Goal: Task Accomplishment & Management: Complete application form

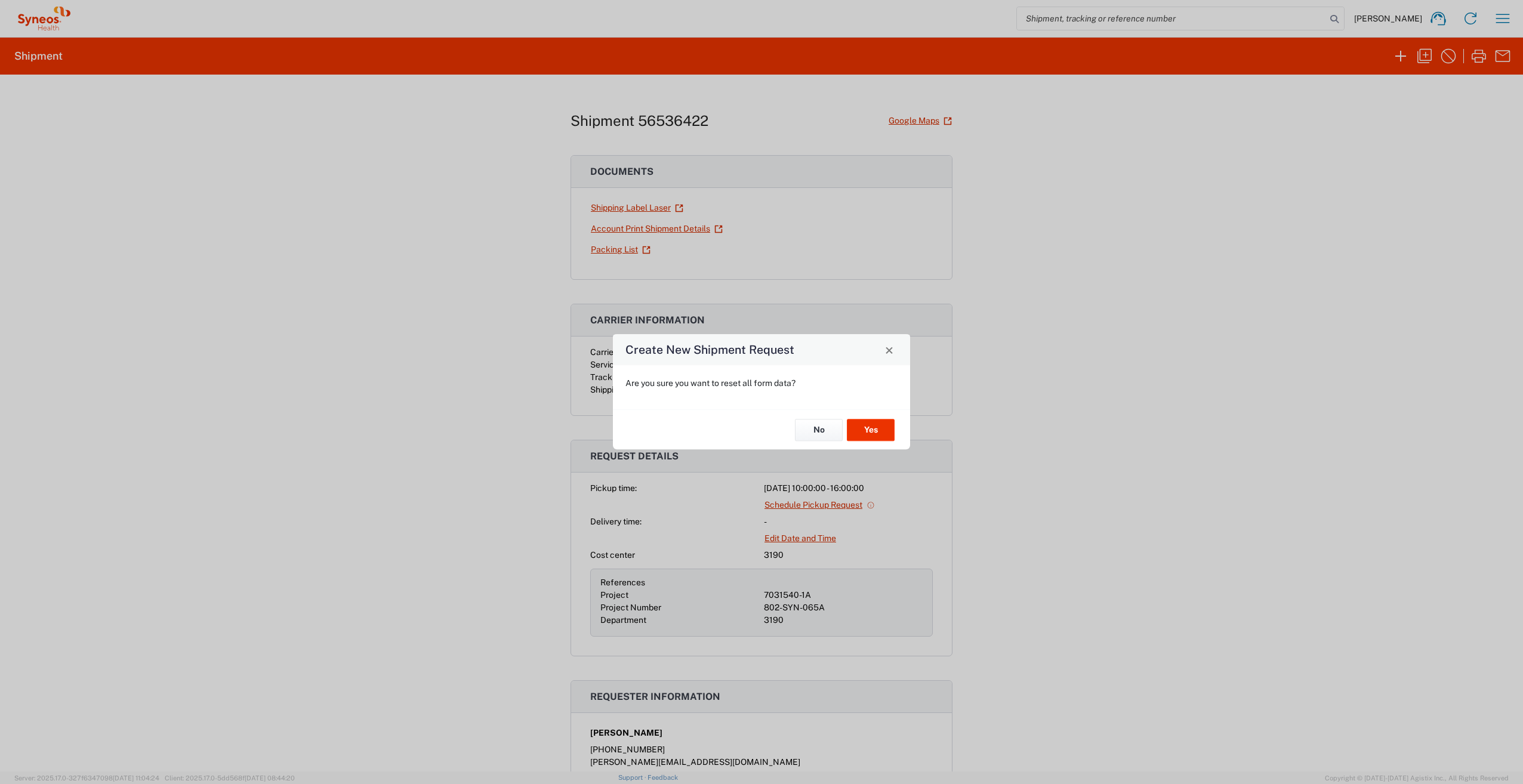
scroll to position [184, 0]
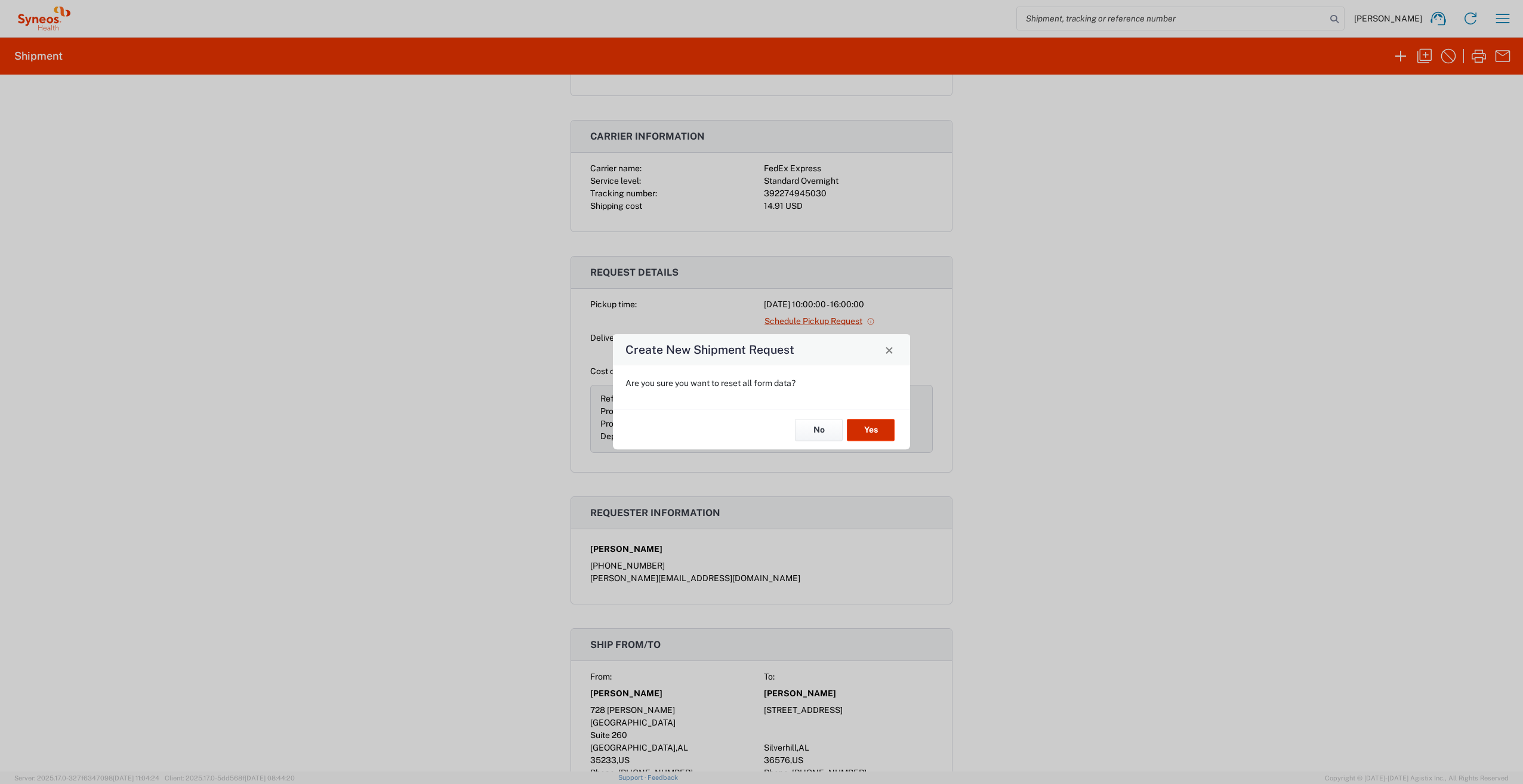
click at [877, 429] on button "Yes" at bounding box center [870, 430] width 48 height 22
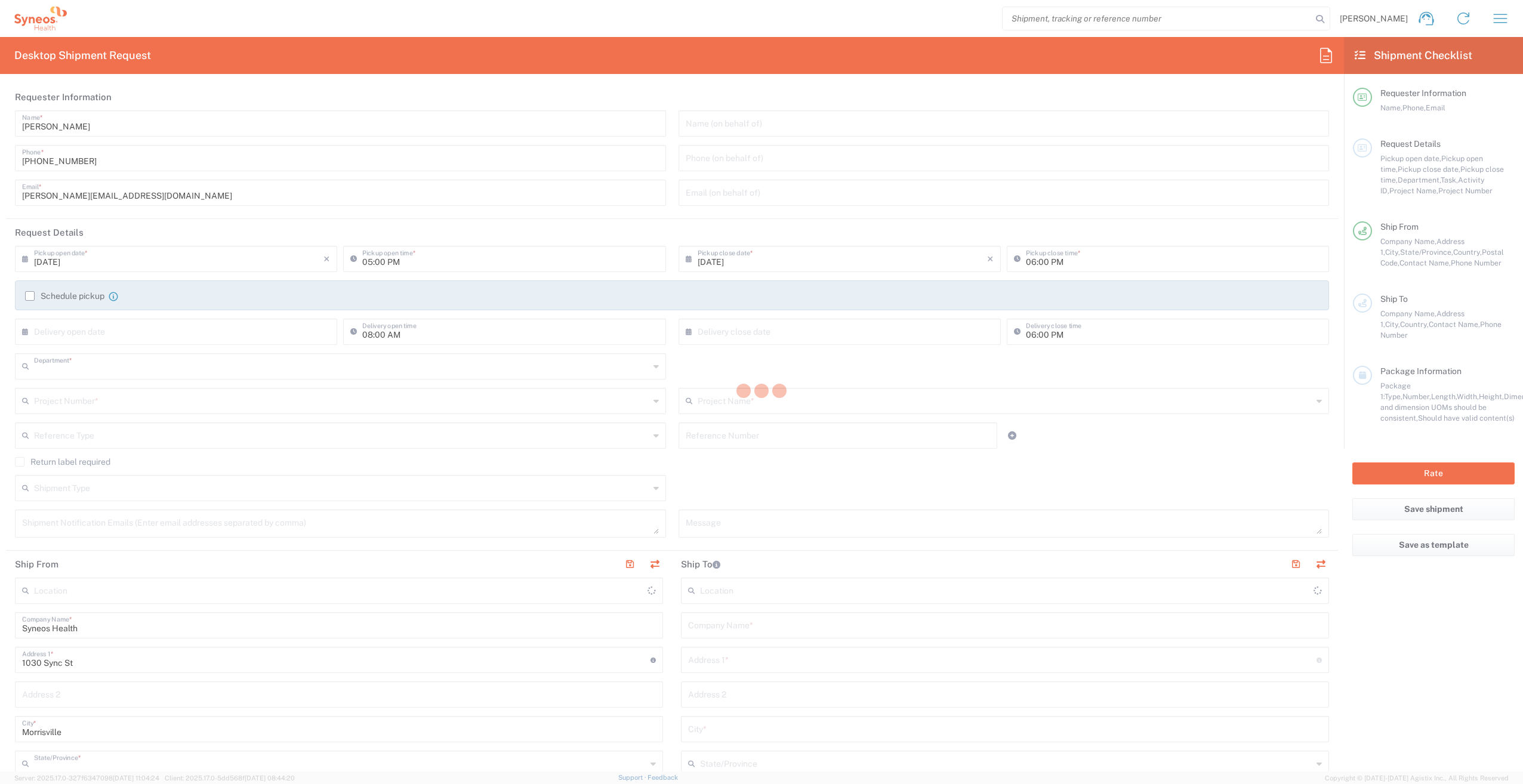
type input "3190"
type input "North Carolina"
type input "United States"
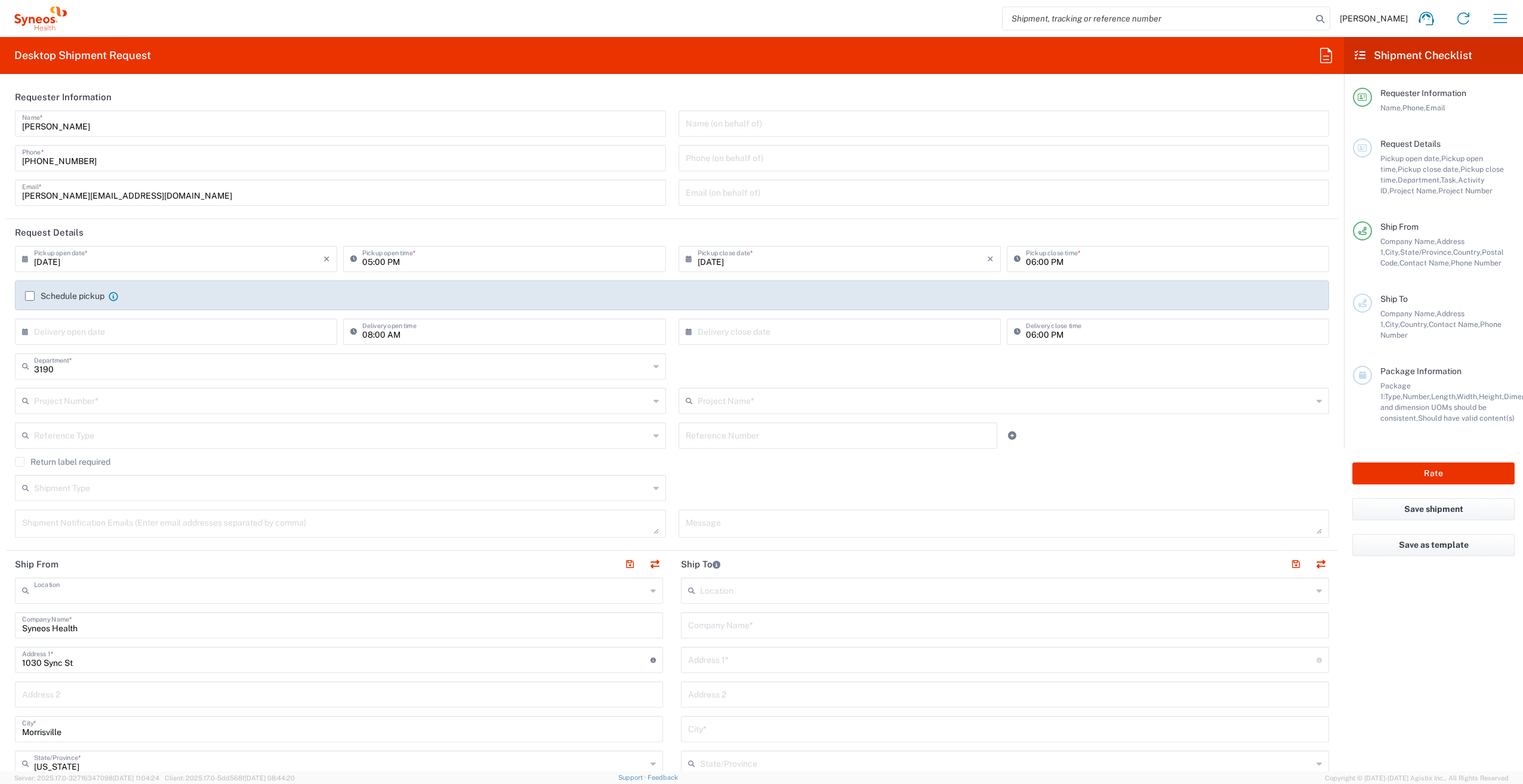
type input "Illingworth Rsrch Grp (USA) In"
click at [958, 470] on div "Return label required" at bounding box center [672, 465] width 1314 height 18
click at [757, 16] on div "Nancy Massimo Home Shipment estimator Shipment tracking Desktop shipment reques…" at bounding box center [792, 18] width 1452 height 29
